Goal: Complete application form

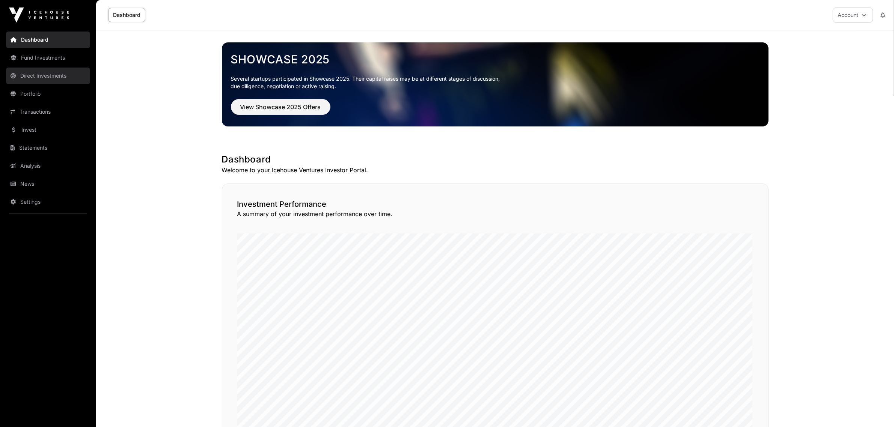
click at [35, 75] on link "Direct Investments" at bounding box center [48, 76] width 84 height 17
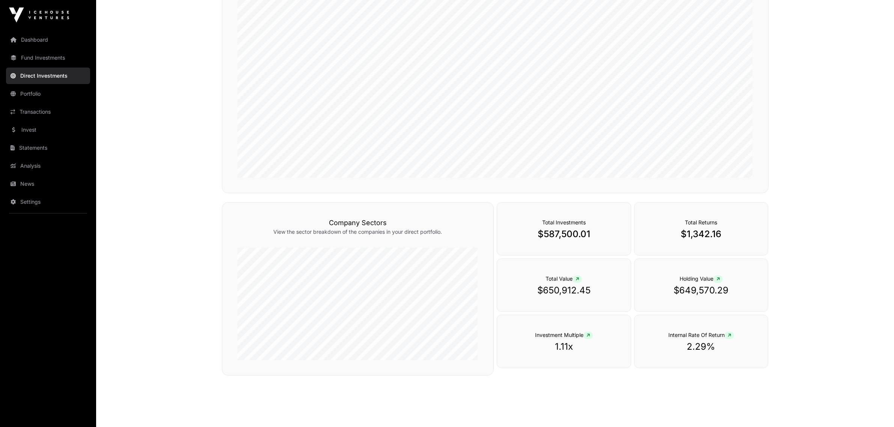
scroll to position [167, 0]
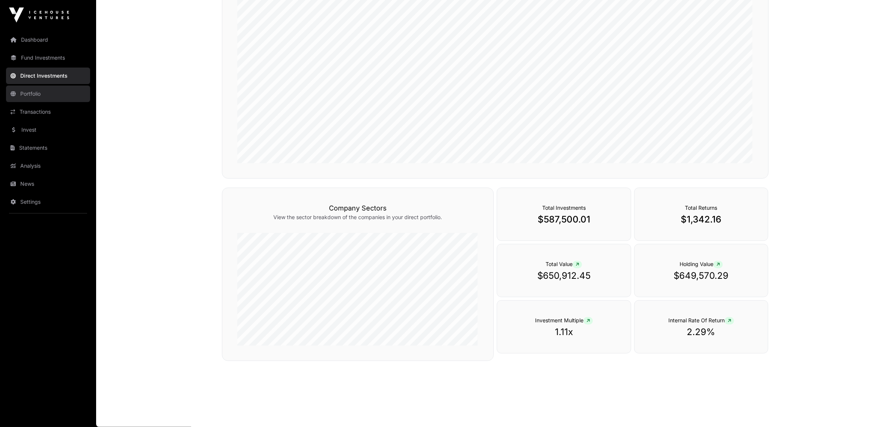
click at [36, 93] on link "Portfolio" at bounding box center [48, 94] width 84 height 17
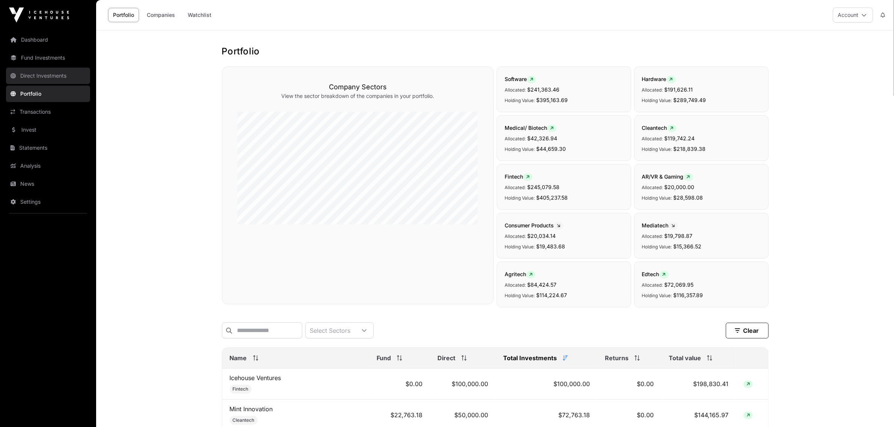
click at [32, 73] on link "Direct Investments" at bounding box center [48, 76] width 84 height 17
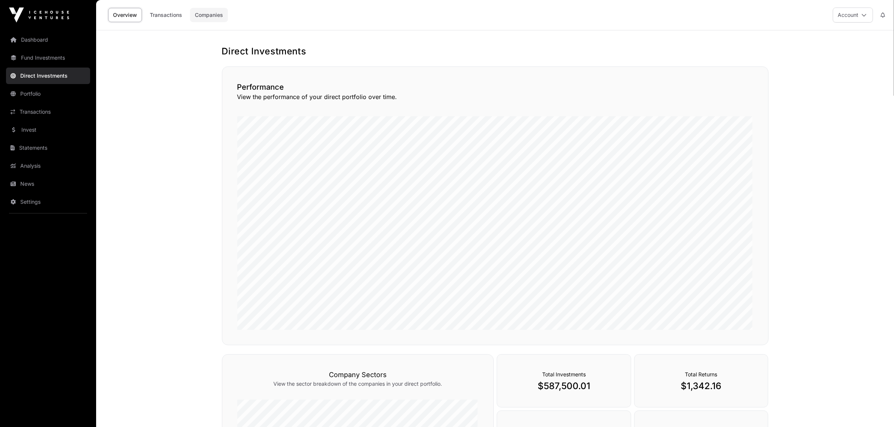
click at [217, 13] on link "Companies" at bounding box center [209, 15] width 38 height 14
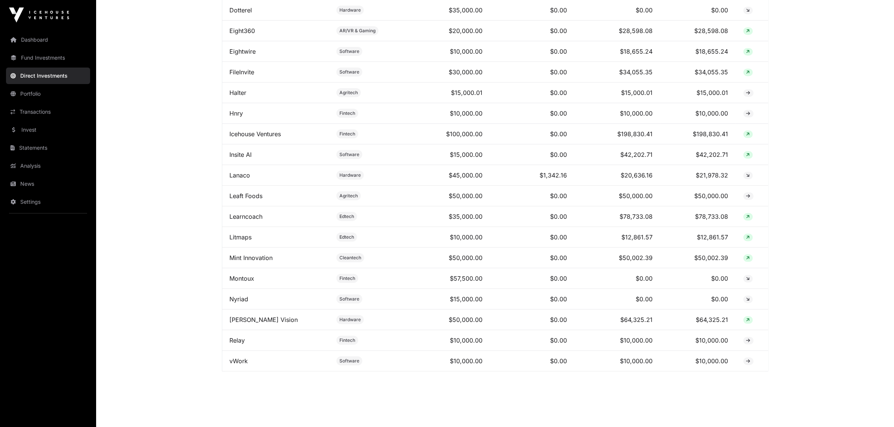
scroll to position [373, 0]
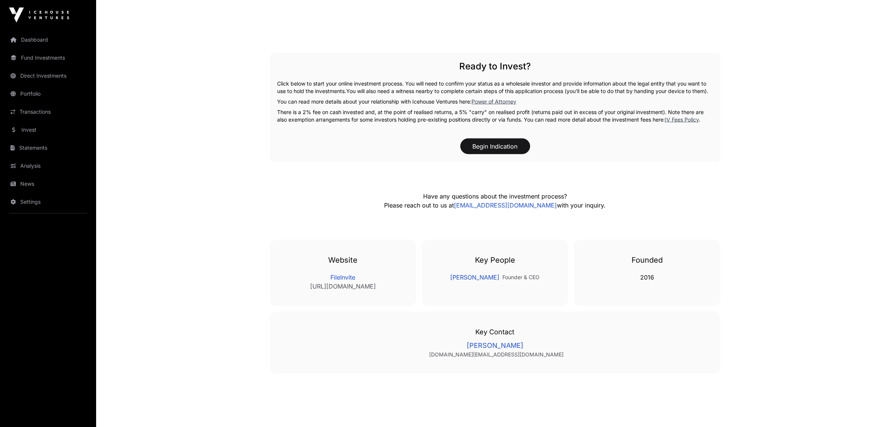
scroll to position [1138, 0]
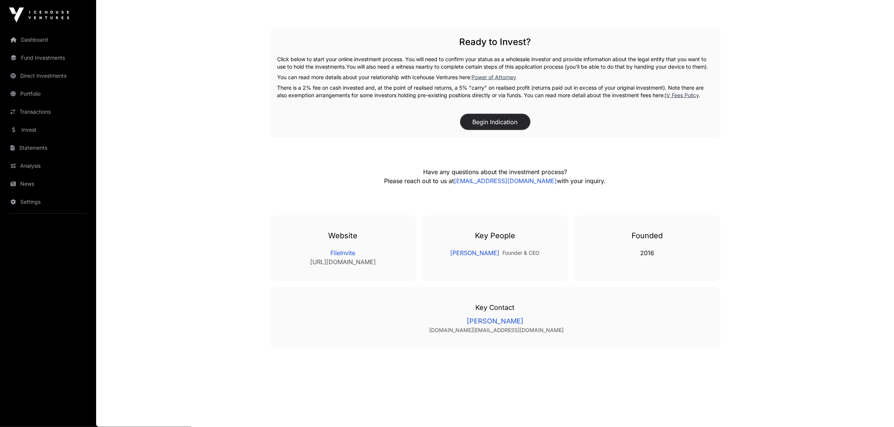
click at [502, 121] on button "Begin Indication" at bounding box center [495, 122] width 70 height 16
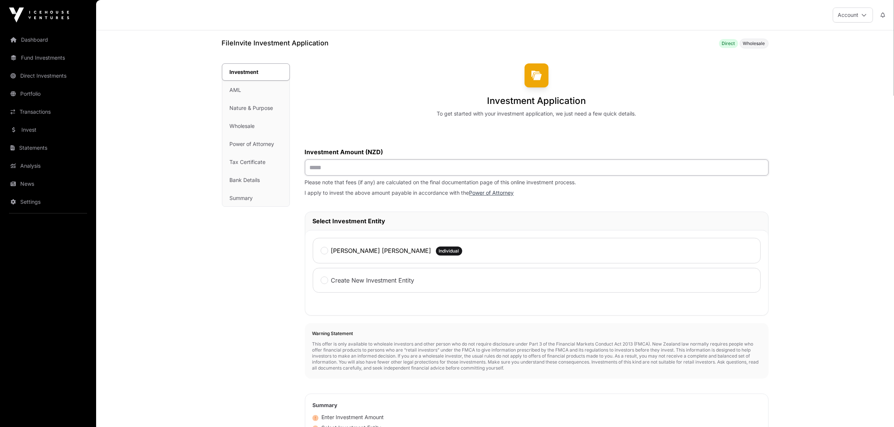
click at [355, 167] on input "text" at bounding box center [537, 168] width 464 height 16
type input "*******"
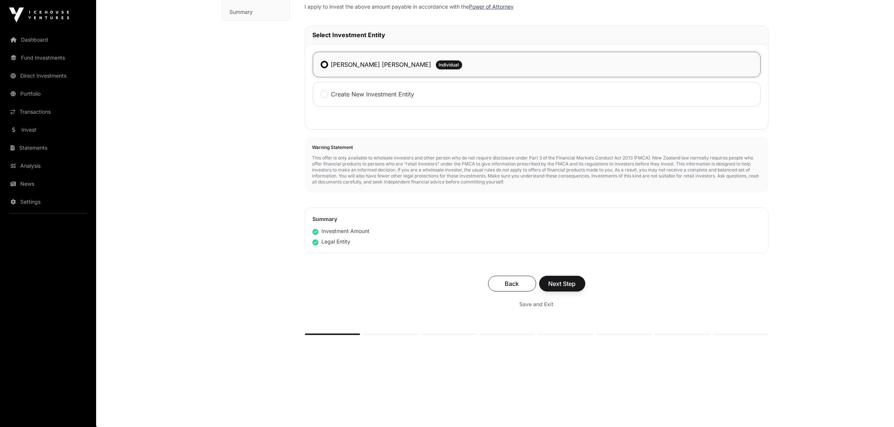
scroll to position [189, 0]
click at [562, 278] on button "Next Step" at bounding box center [562, 283] width 46 height 16
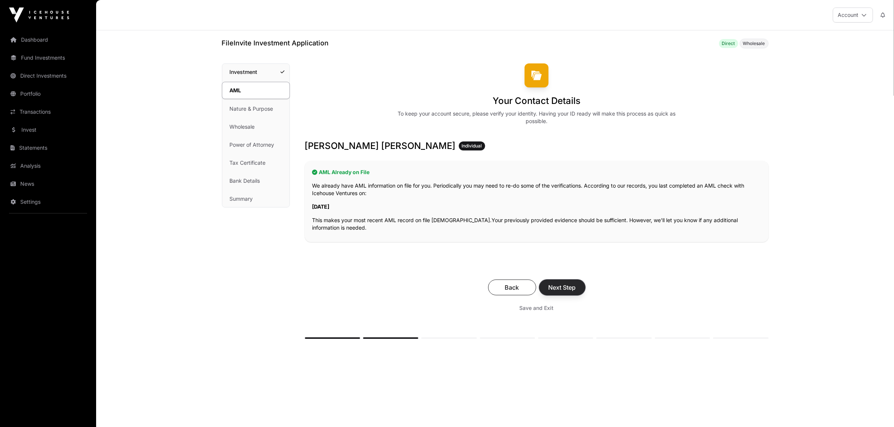
click at [571, 286] on span "Next Step" at bounding box center [562, 287] width 27 height 9
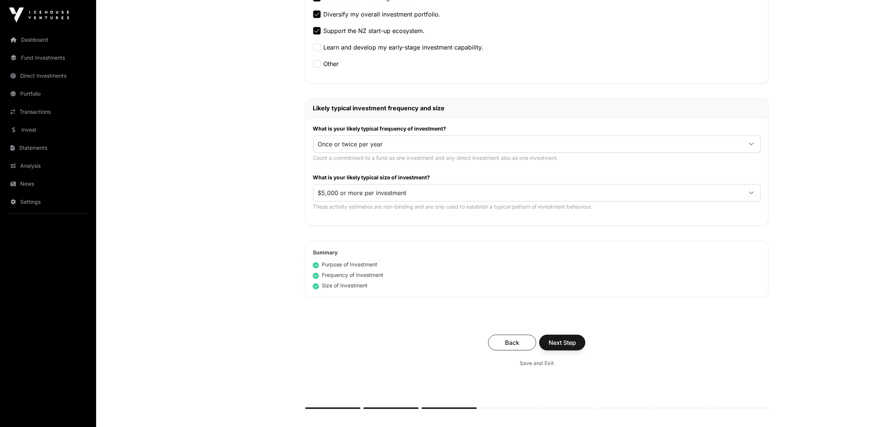
scroll to position [288, 0]
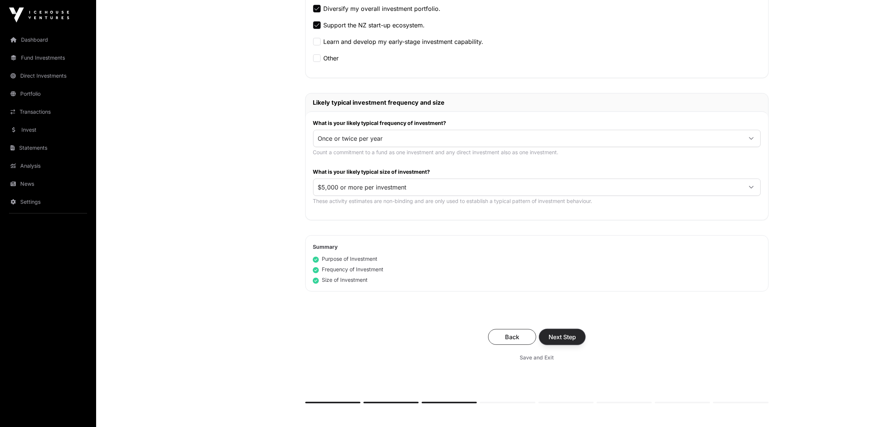
click at [564, 333] on span "Next Step" at bounding box center [562, 337] width 27 height 9
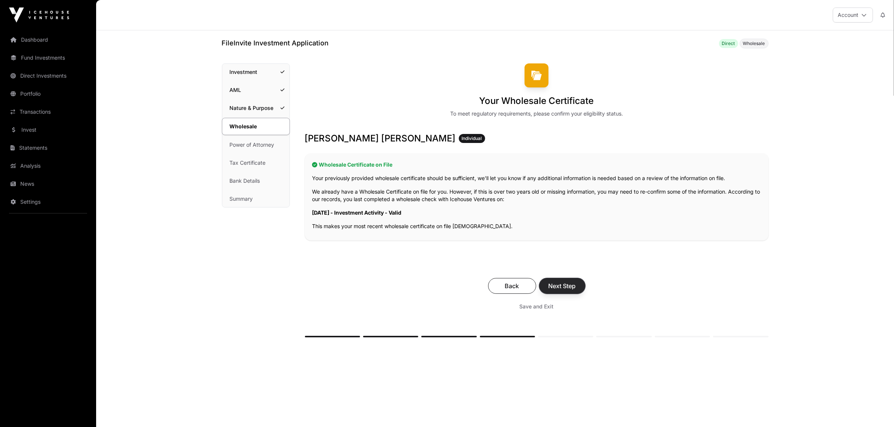
click at [559, 284] on span "Next Step" at bounding box center [562, 286] width 27 height 9
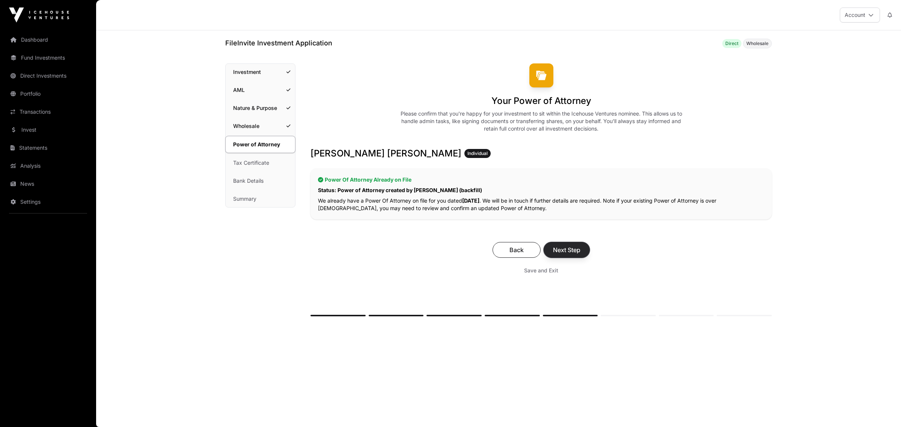
click at [569, 248] on span "Next Step" at bounding box center [566, 250] width 27 height 9
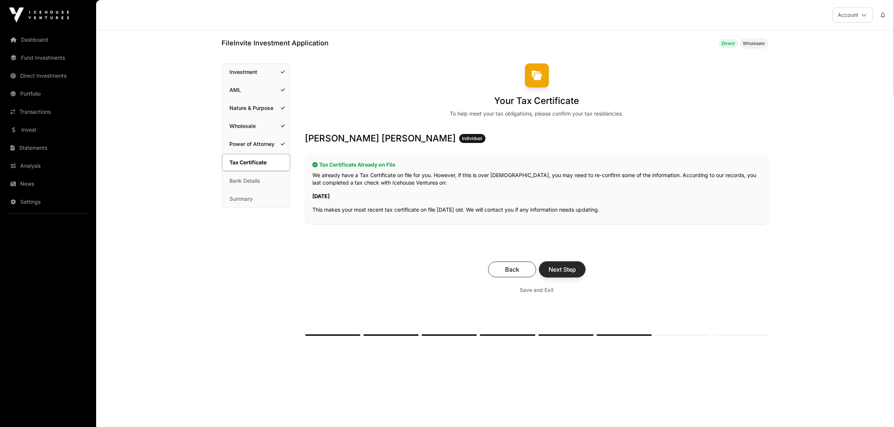
click at [571, 269] on span "Next Step" at bounding box center [562, 269] width 27 height 9
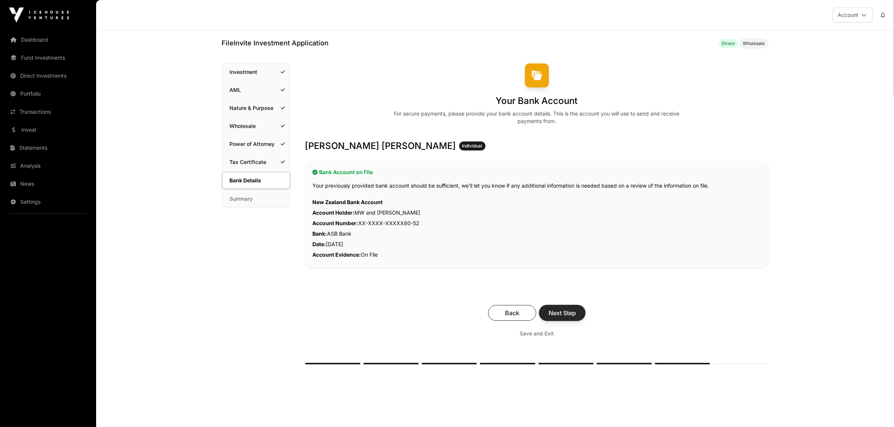
click at [564, 312] on span "Next Step" at bounding box center [562, 313] width 27 height 9
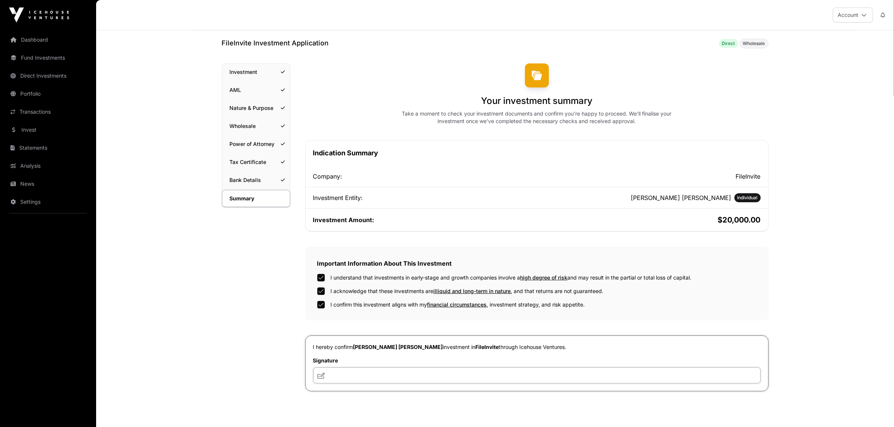
click at [359, 374] on input "text" at bounding box center [537, 376] width 448 height 16
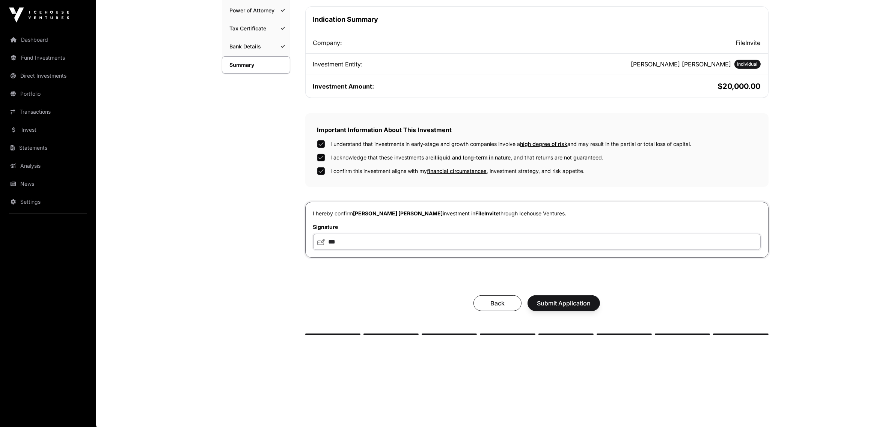
scroll to position [134, 0]
type input "***"
click at [550, 300] on span "Submit Application" at bounding box center [564, 302] width 54 height 9
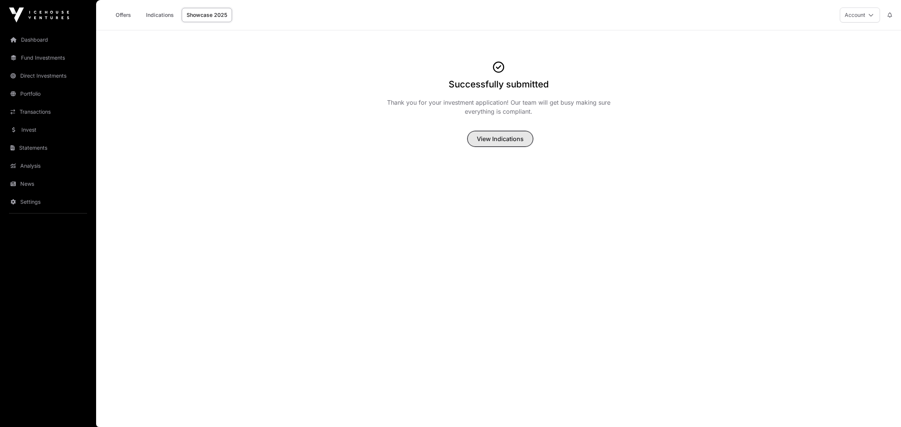
click at [517, 137] on span "View Indications" at bounding box center [500, 138] width 47 height 9
click at [163, 13] on link "Indications" at bounding box center [160, 15] width 38 height 14
click at [159, 12] on link "Indications" at bounding box center [160, 15] width 38 height 14
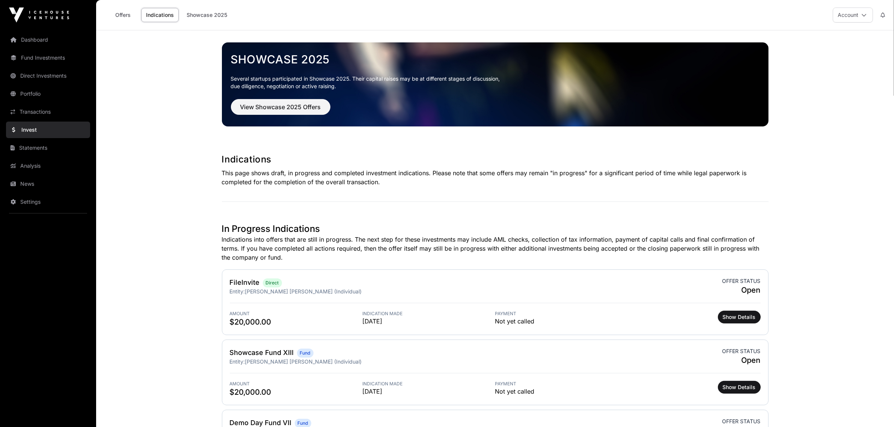
click at [502, 137] on div "Showcase 2025 Several startups participated in Showcase 2025. Their capital rai…" at bounding box center [495, 84] width 547 height 108
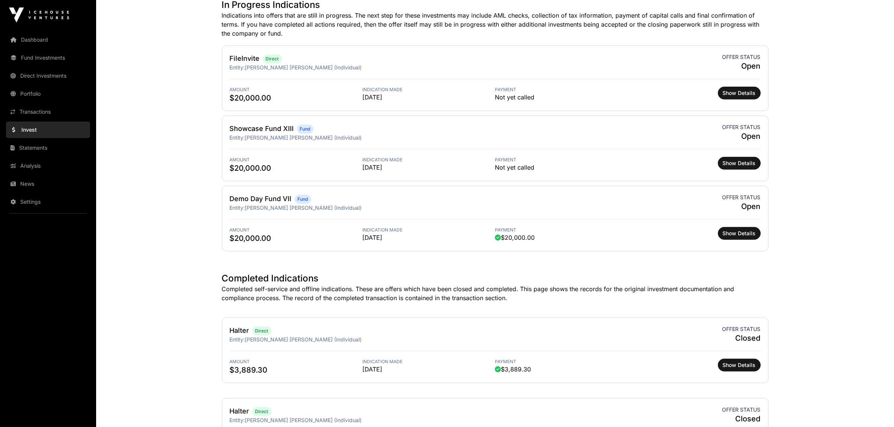
scroll to position [203, 0]
